Goal: Task Accomplishment & Management: Manage account settings

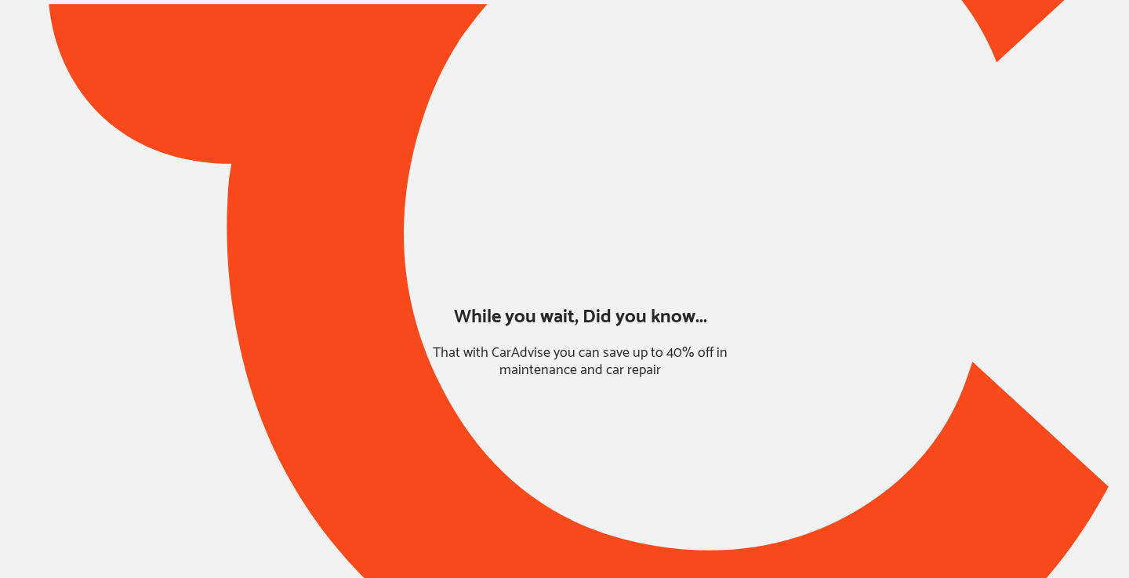
type input "*****"
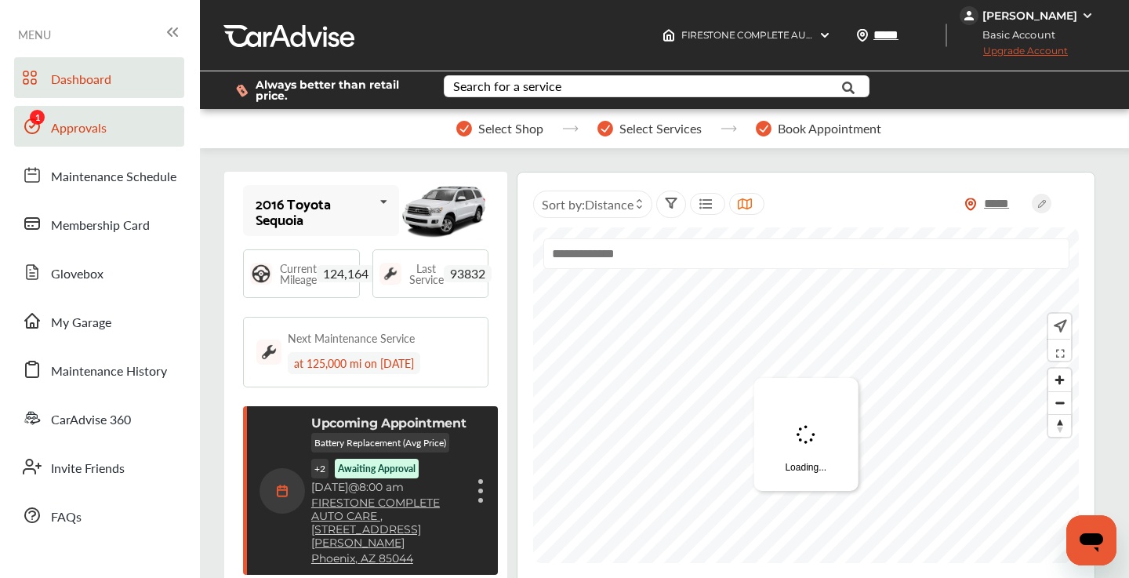
click at [121, 140] on link "Approvals" at bounding box center [99, 126] width 170 height 41
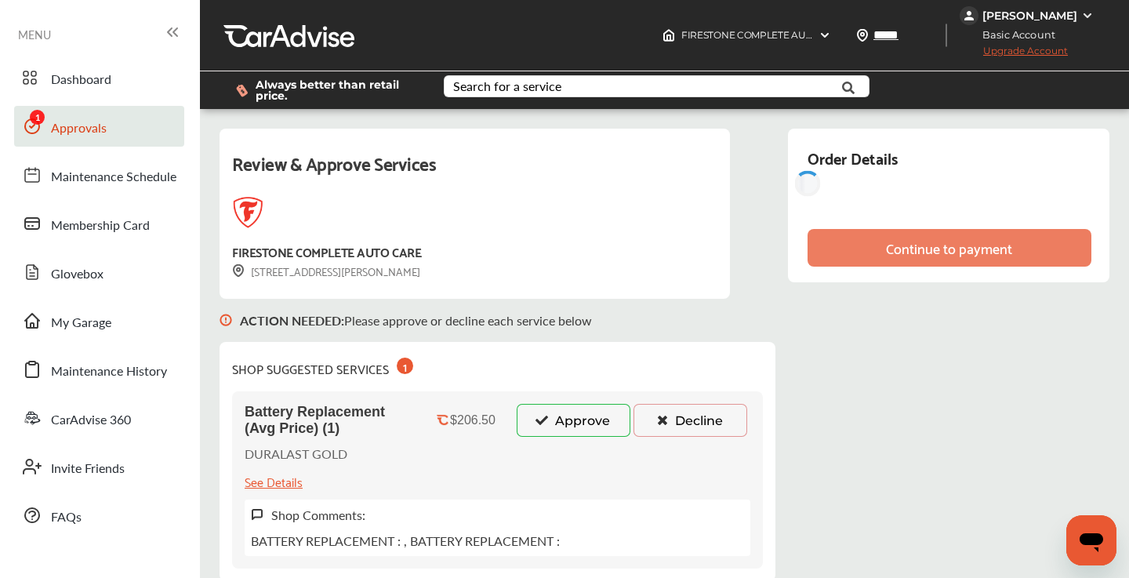
click at [706, 419] on button "Decline" at bounding box center [690, 420] width 114 height 33
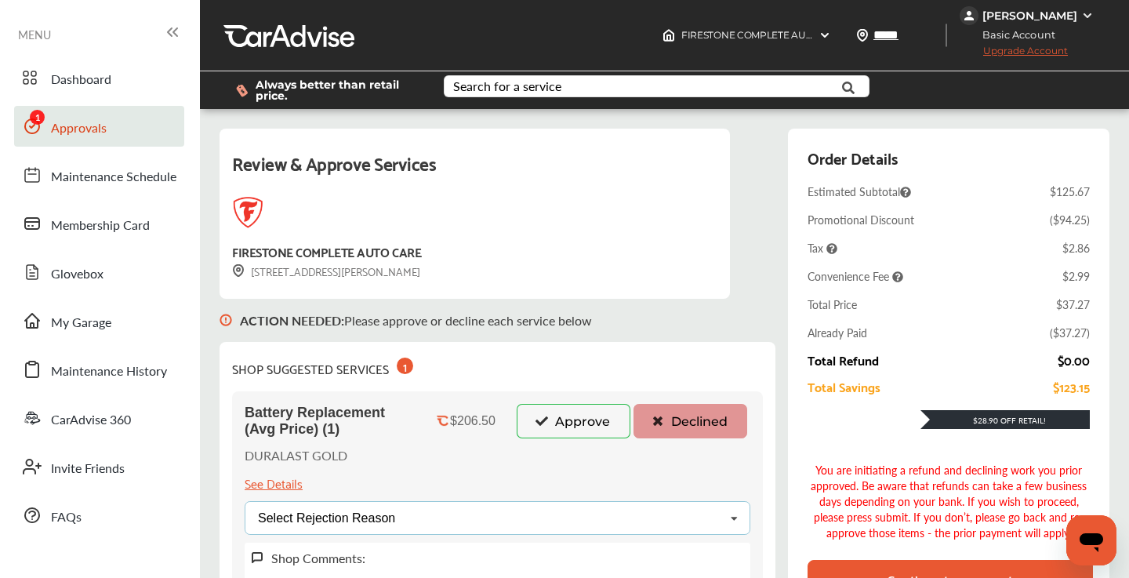
click at [580, 519] on div "Select Rejection Reason Price Not Required More Info Needed Other" at bounding box center [498, 518] width 506 height 34
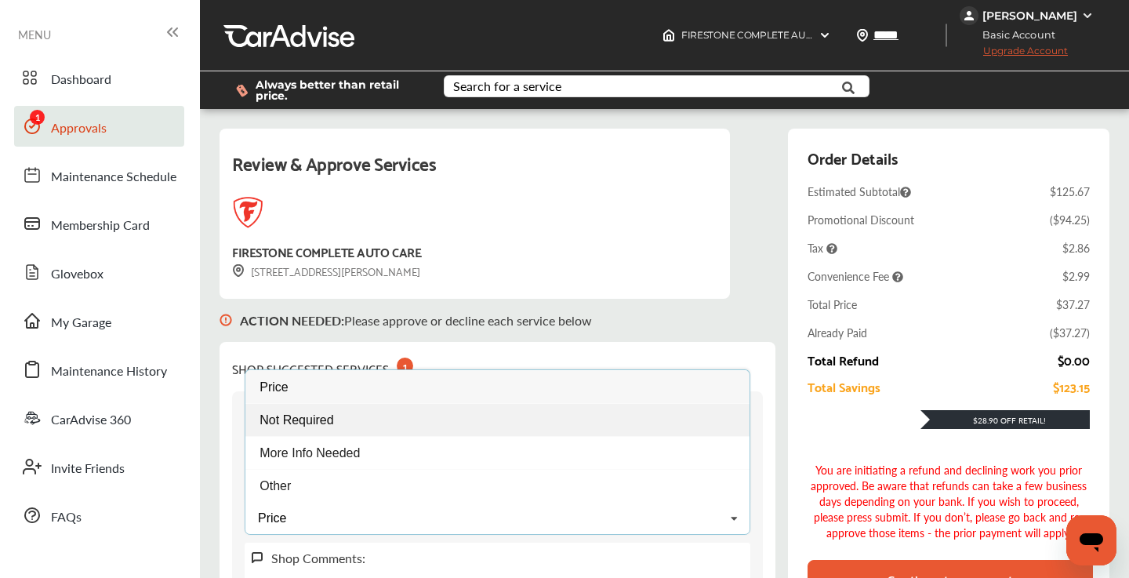
click at [435, 416] on div "Not Required" at bounding box center [497, 419] width 504 height 33
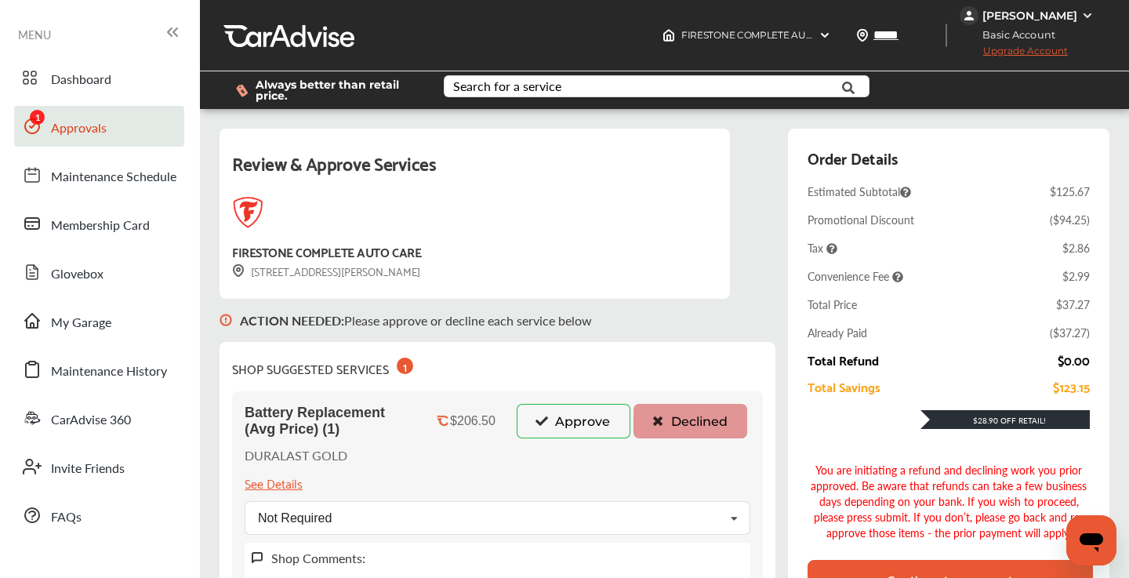
click at [854, 564] on div "Continue to payment" at bounding box center [949, 579] width 285 height 39
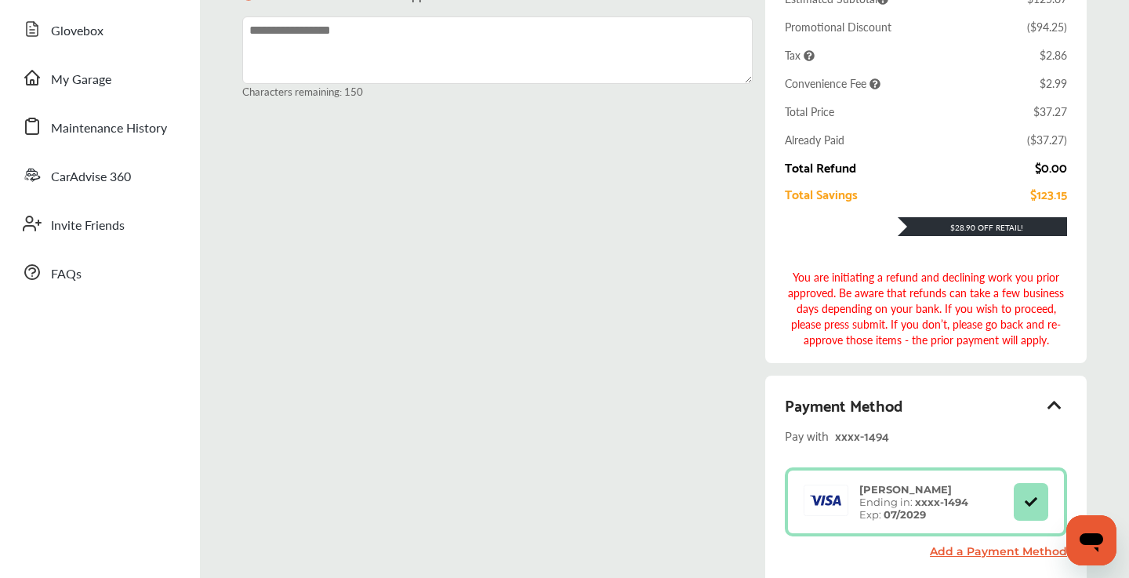
scroll to position [274, 0]
